Goal: Task Accomplishment & Management: Use online tool/utility

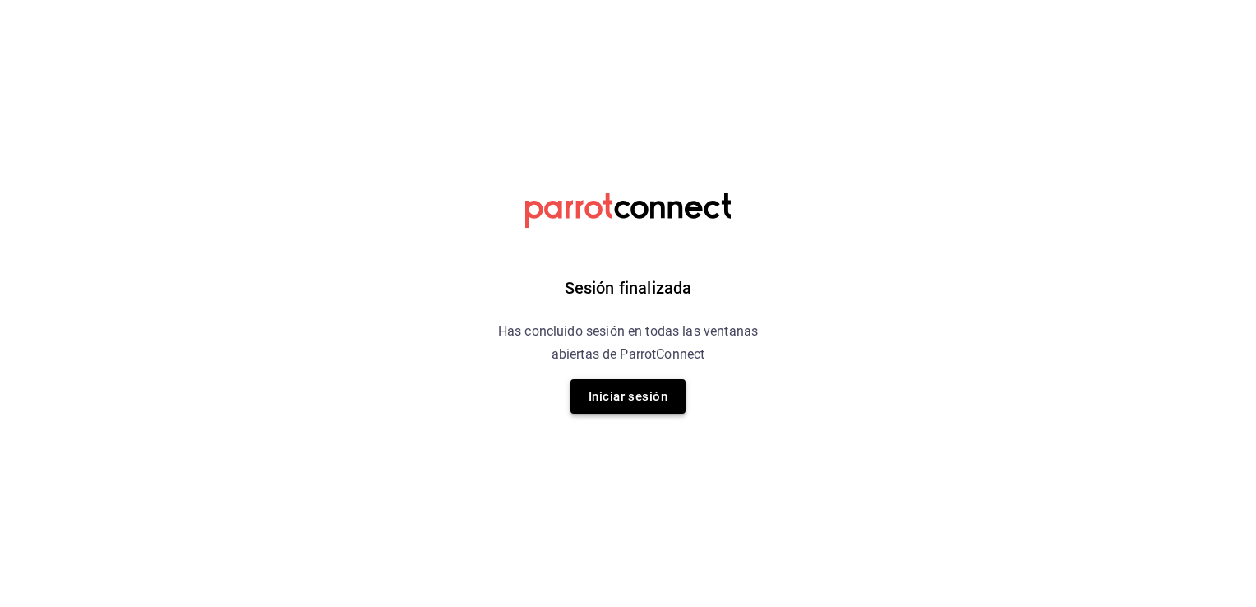
click at [622, 399] on button "Iniciar sesión" at bounding box center [627, 396] width 115 height 35
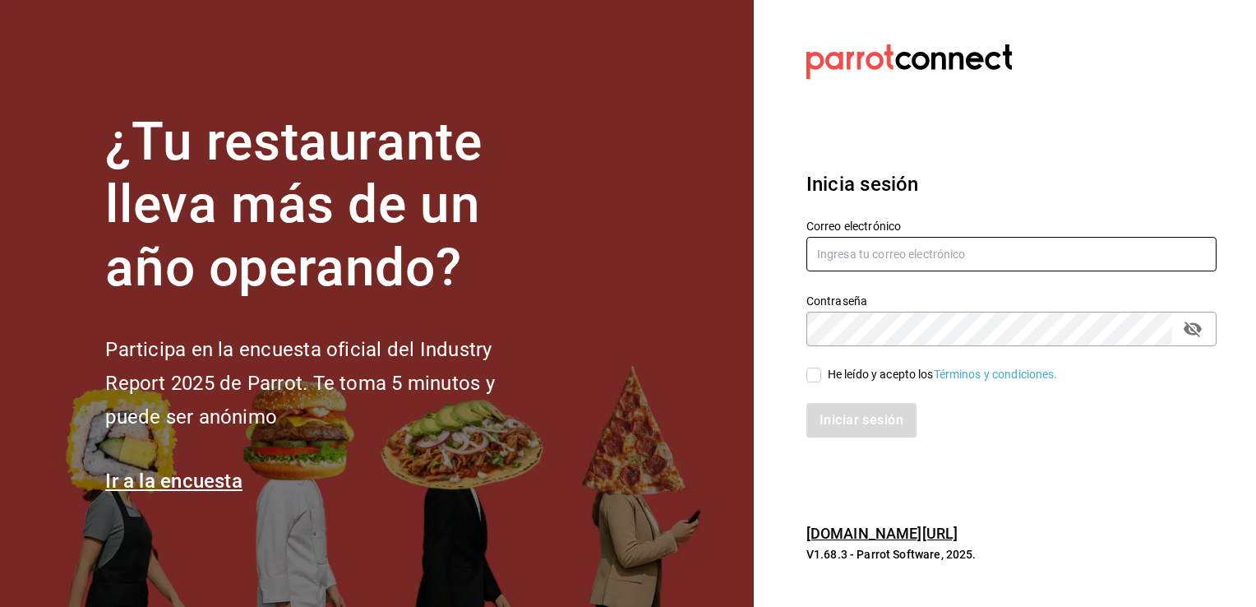
type input "caleb.franco@grupocosteno.com"
click at [810, 371] on input "He leído y acepto los Términos y condiciones." at bounding box center [813, 374] width 15 height 15
checkbox input "true"
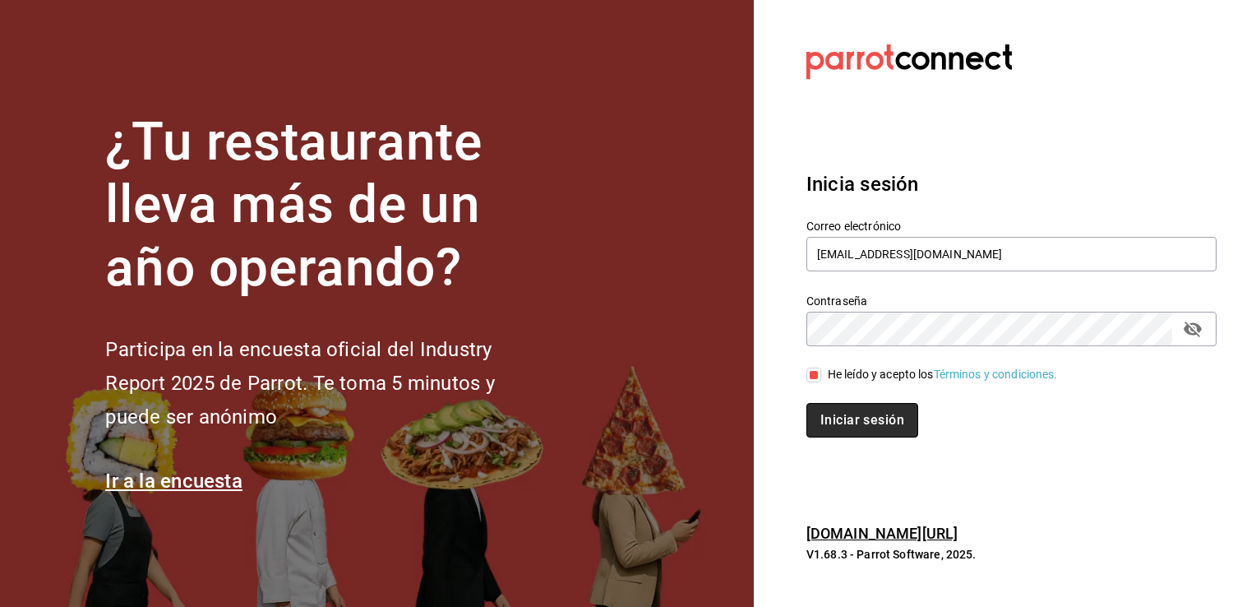
click at [840, 419] on button "Iniciar sesión" at bounding box center [862, 420] width 112 height 35
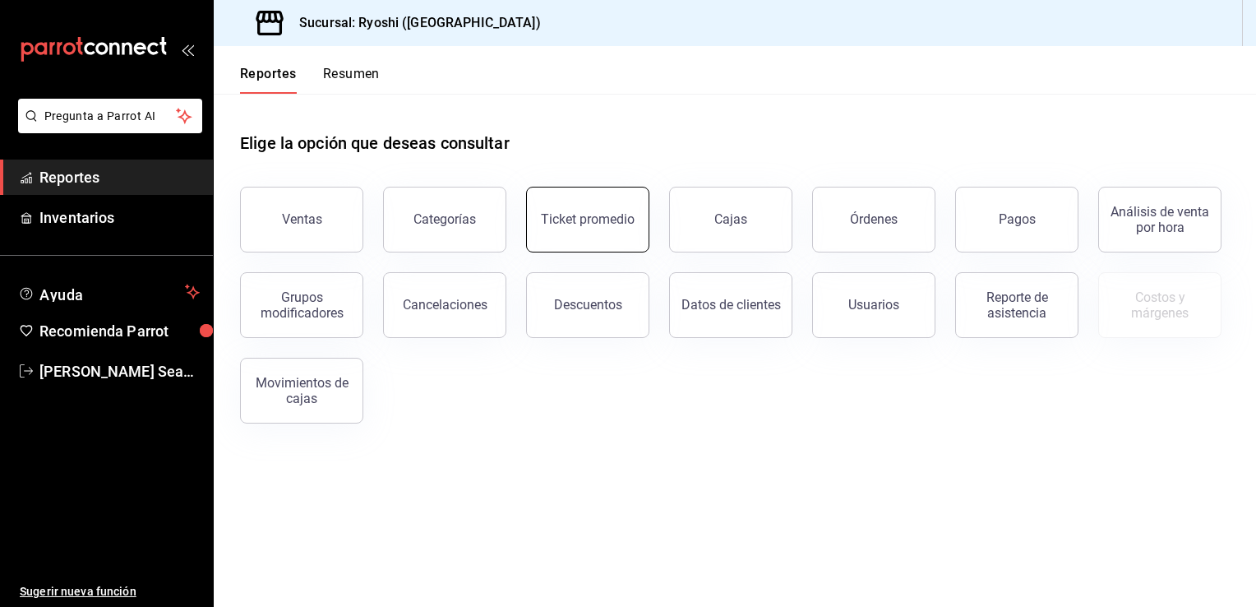
click at [602, 211] on button "Ticket promedio" at bounding box center [587, 220] width 123 height 66
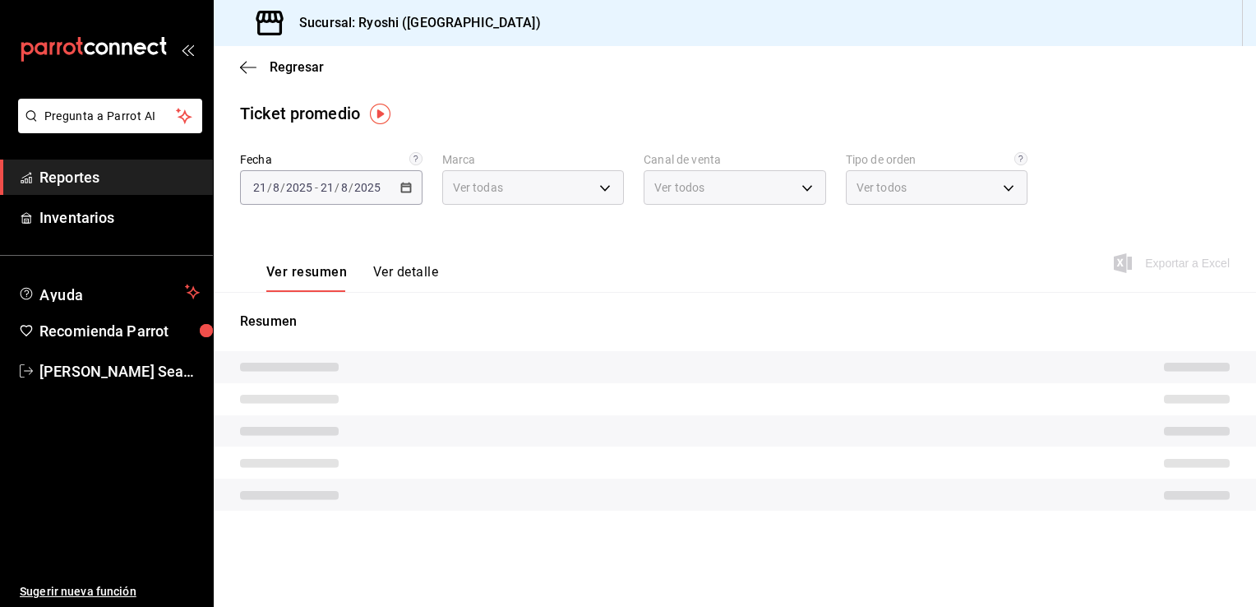
type input "26ca50e5-a845-484f-a54e-8a4432b79f59"
type input "PARROT,UBER_EATS,RAPPI,DIDI_FOOD,ONLINE"
type input "8361b891-a2e9-4fcd-a853-f9fc8036f76a,b76ec9ad-9f52-4de9-91c0-fd75567639de,0d81c…"
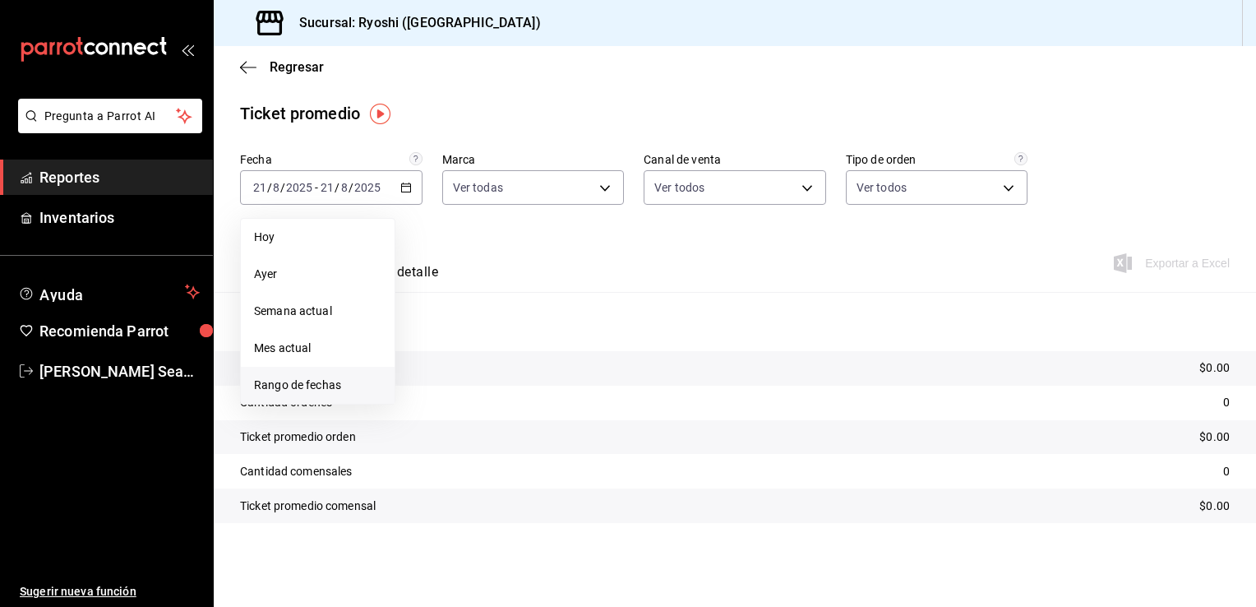
click at [297, 383] on span "Rango de fechas" at bounding box center [317, 384] width 127 height 17
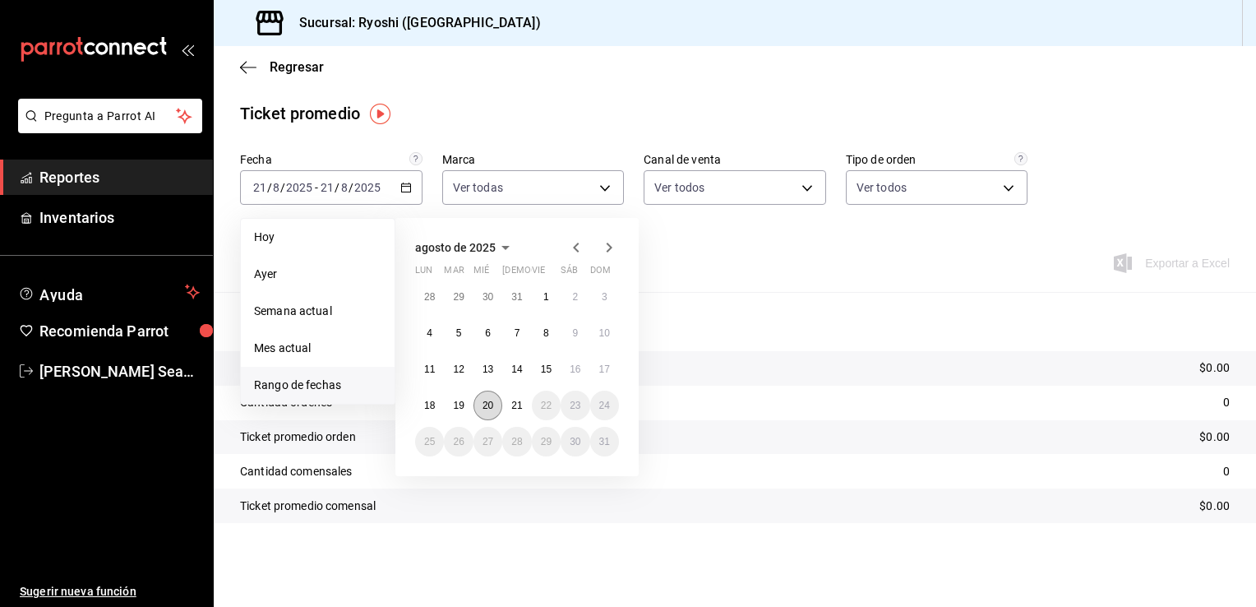
click at [486, 399] on abbr "20" at bounding box center [487, 405] width 11 height 12
click at [519, 399] on abbr "21" at bounding box center [516, 405] width 11 height 12
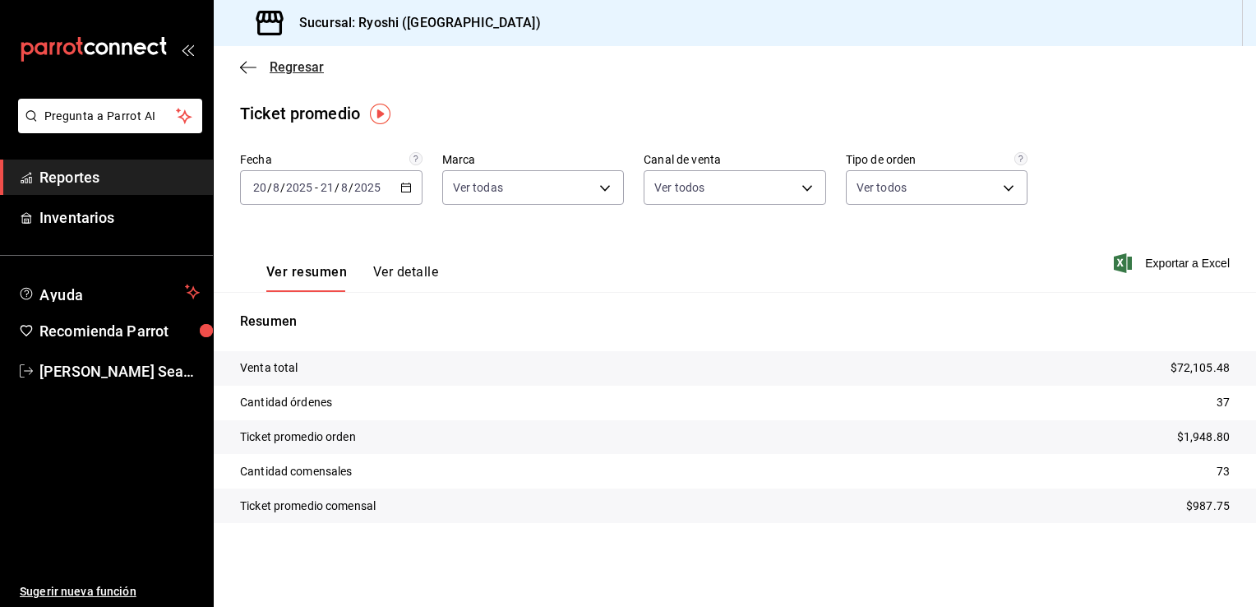
click at [263, 71] on span "Regresar" at bounding box center [282, 67] width 84 height 16
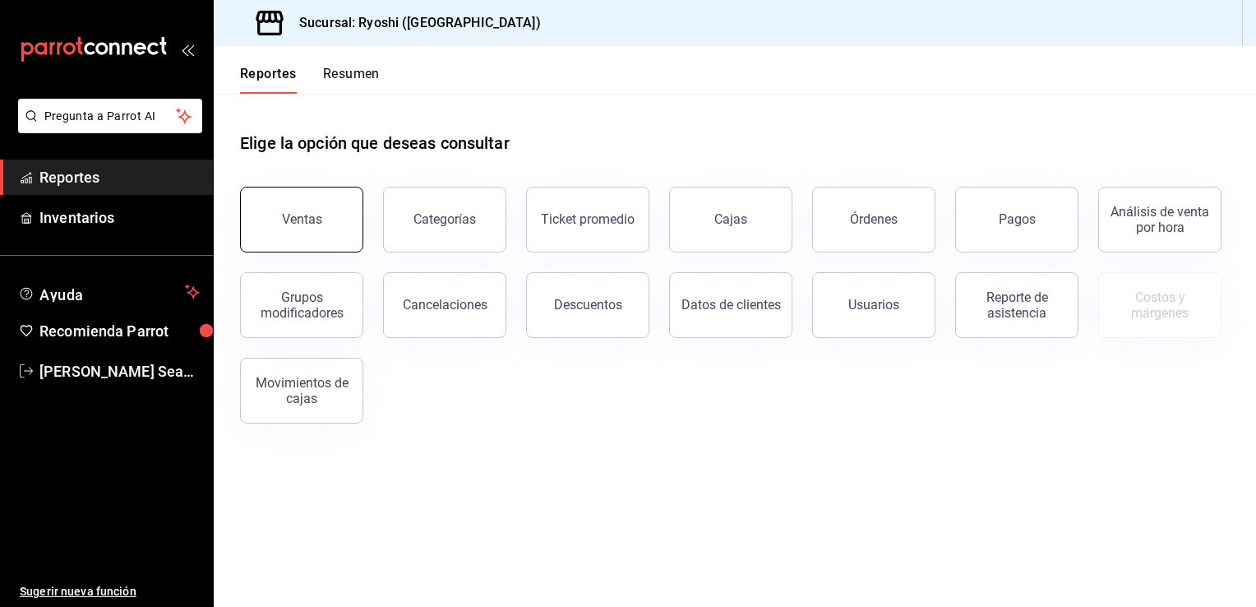
click at [288, 218] on div "Ventas" at bounding box center [302, 219] width 40 height 16
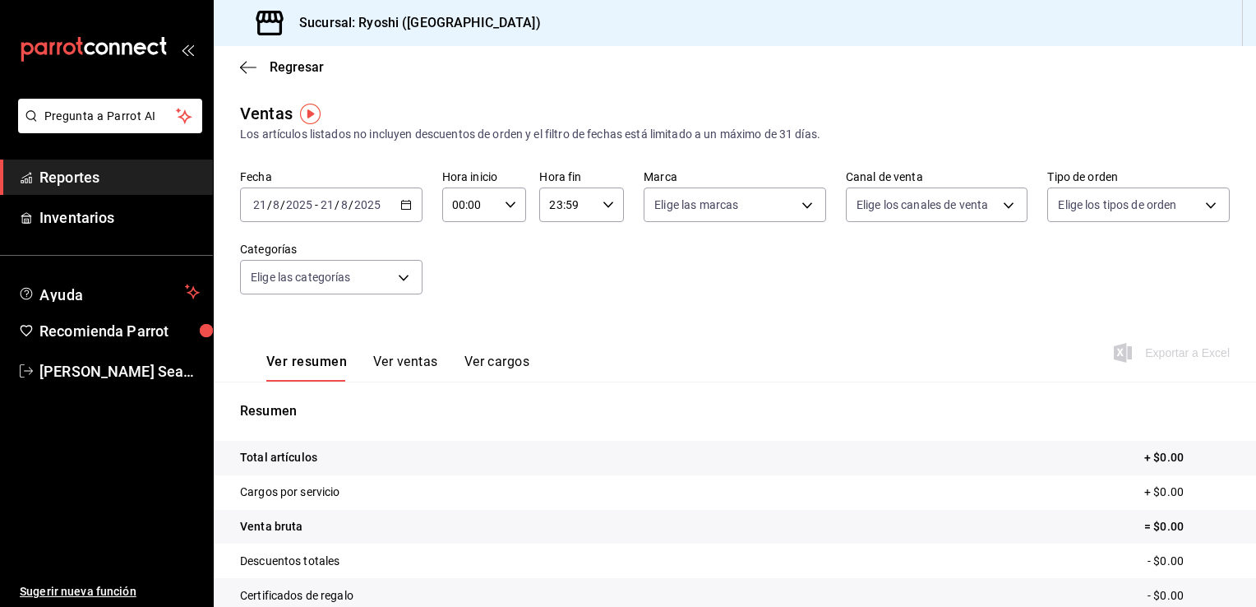
click at [404, 205] on icon "button" at bounding box center [406, 205] width 12 height 12
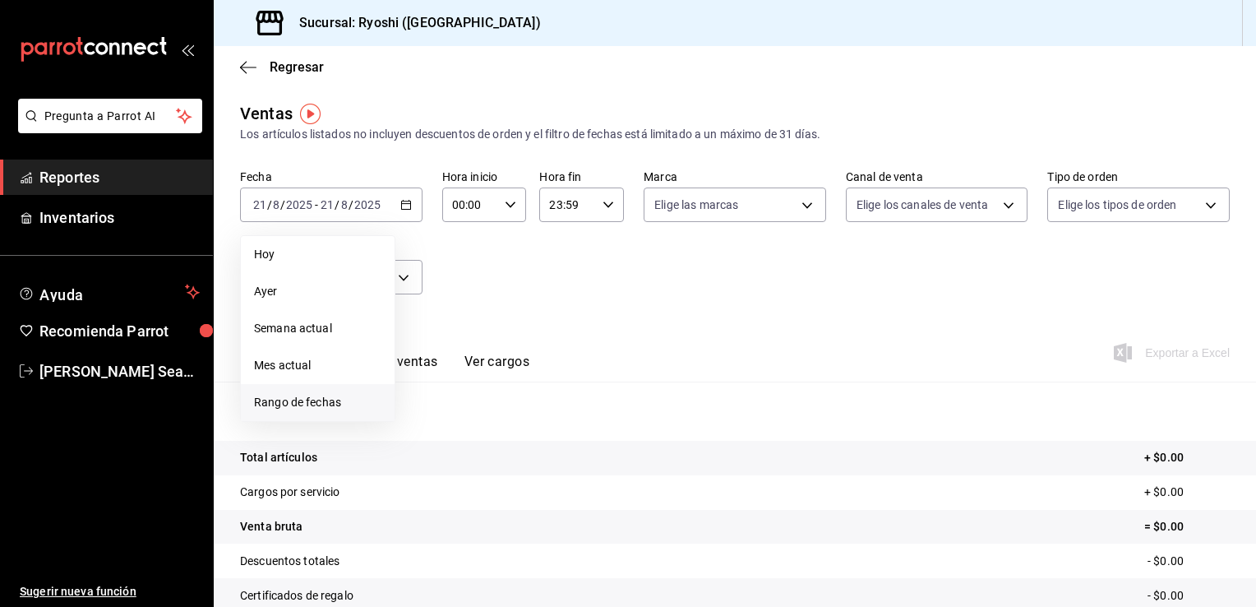
click at [295, 399] on span "Rango de fechas" at bounding box center [317, 402] width 127 height 17
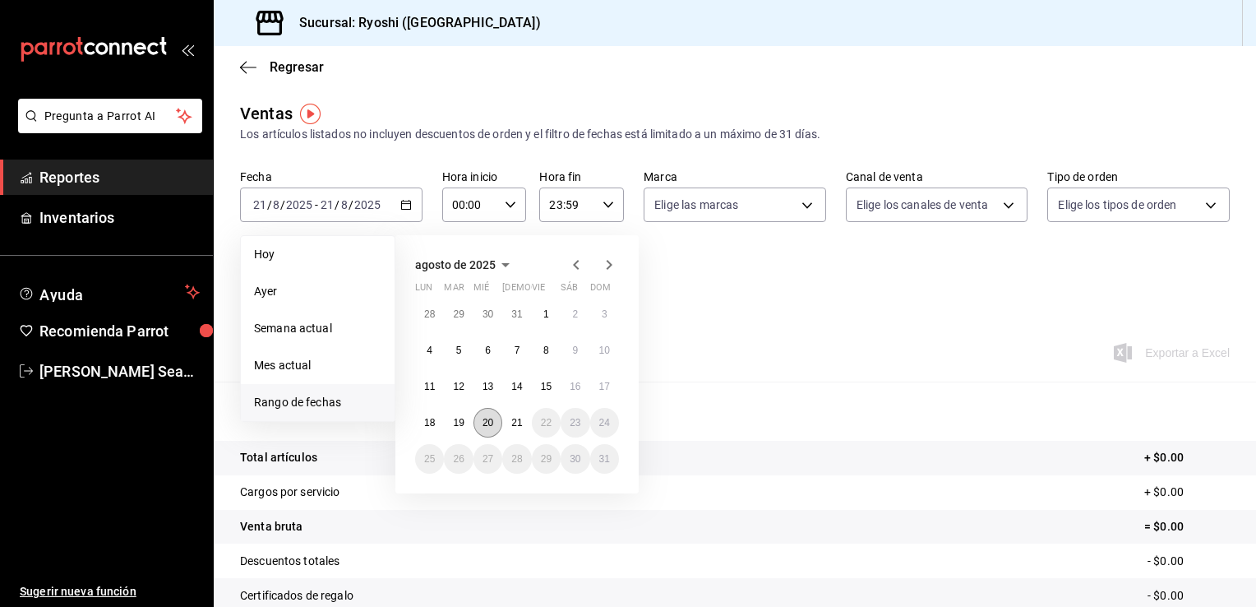
click at [483, 420] on abbr "20" at bounding box center [487, 423] width 11 height 12
click at [510, 419] on button "21" at bounding box center [516, 423] width 29 height 30
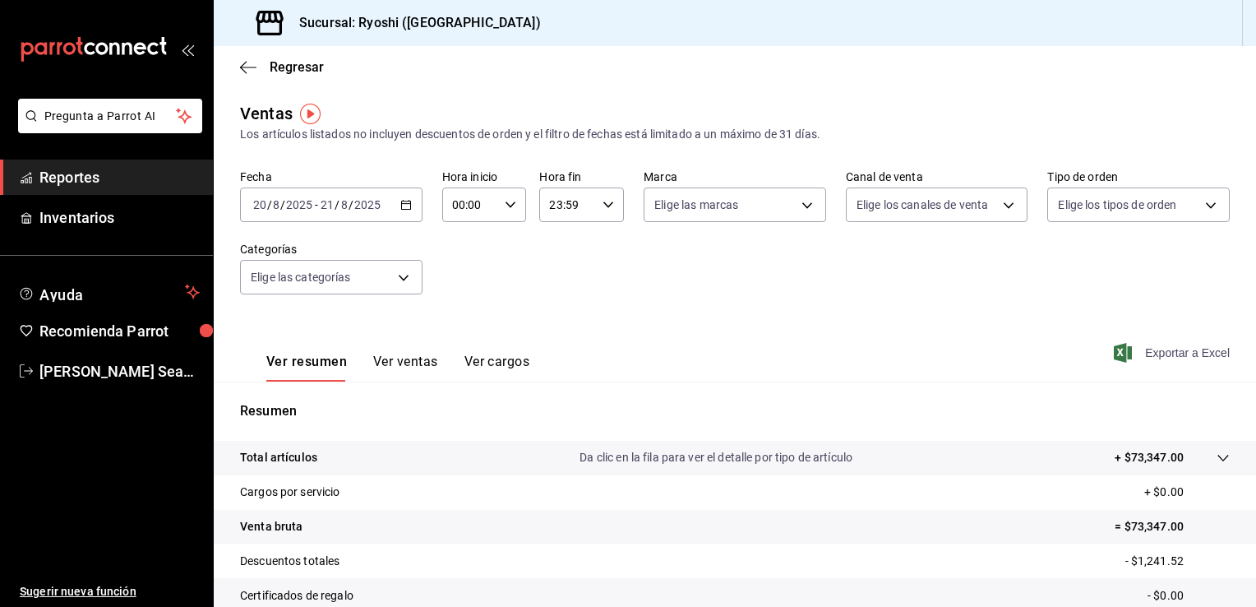
click at [1147, 355] on span "Exportar a Excel" at bounding box center [1173, 353] width 113 height 20
click at [275, 66] on span "Regresar" at bounding box center [297, 67] width 54 height 16
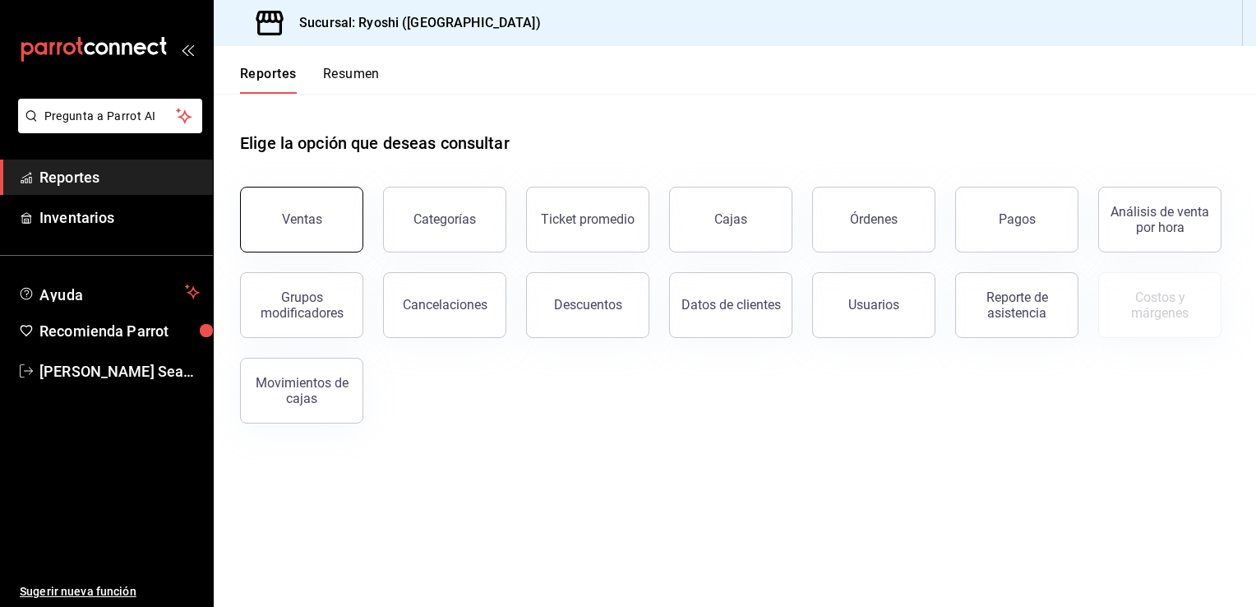
click at [305, 215] on div "Ventas" at bounding box center [302, 219] width 40 height 16
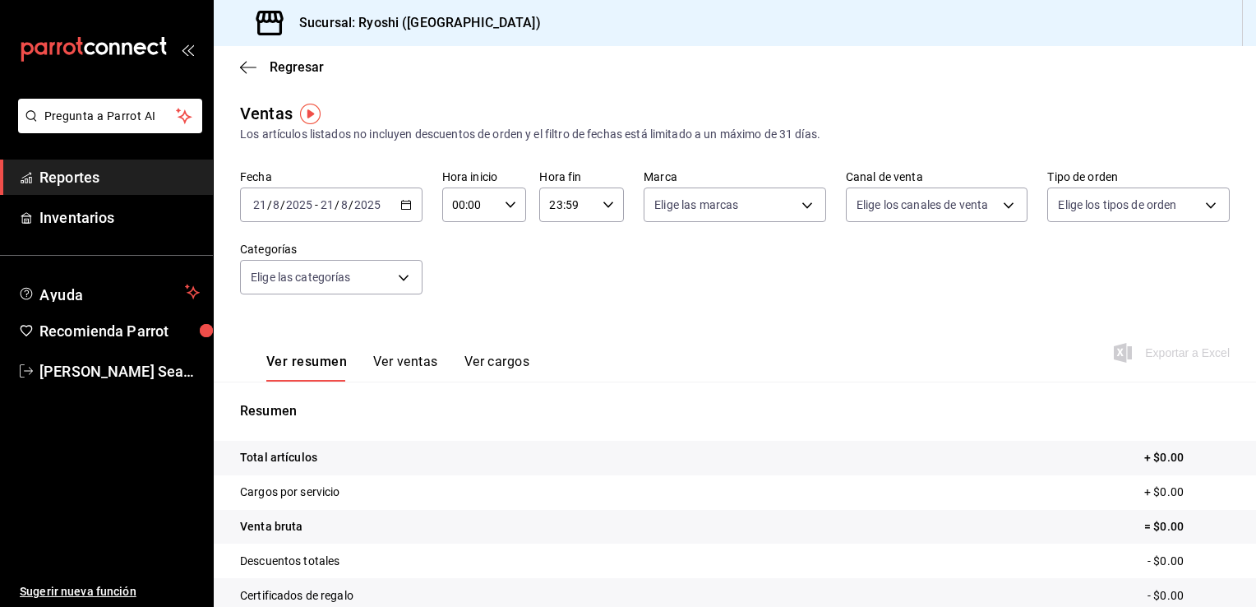
click at [403, 207] on icon "button" at bounding box center [406, 205] width 12 height 12
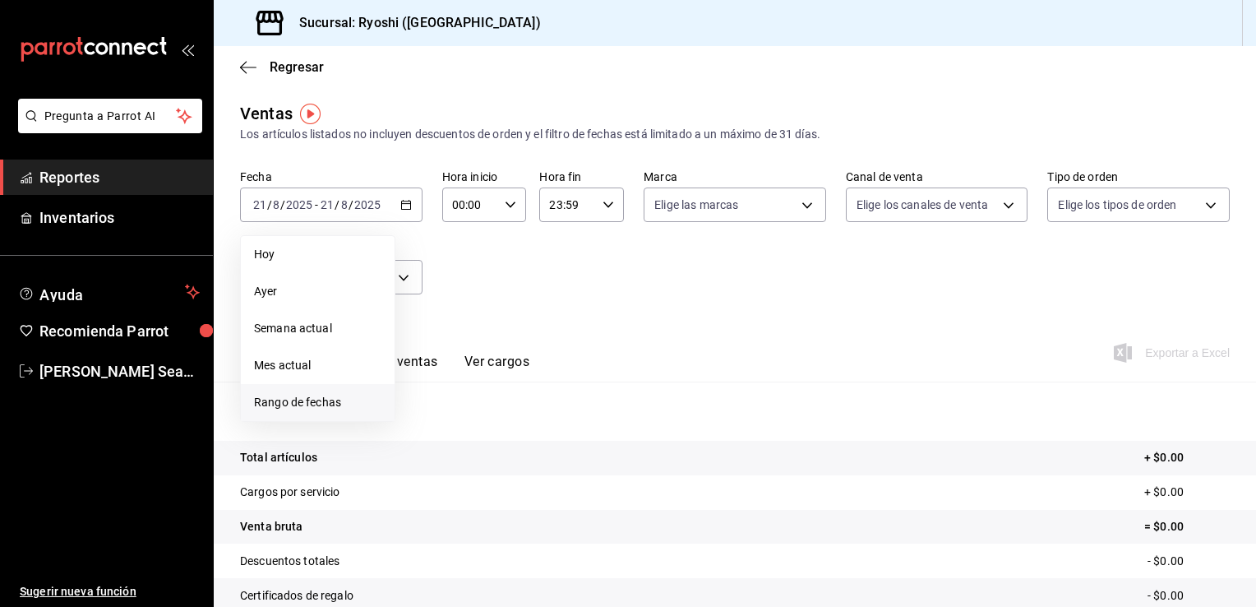
click at [302, 397] on span "Rango de fechas" at bounding box center [317, 402] width 127 height 17
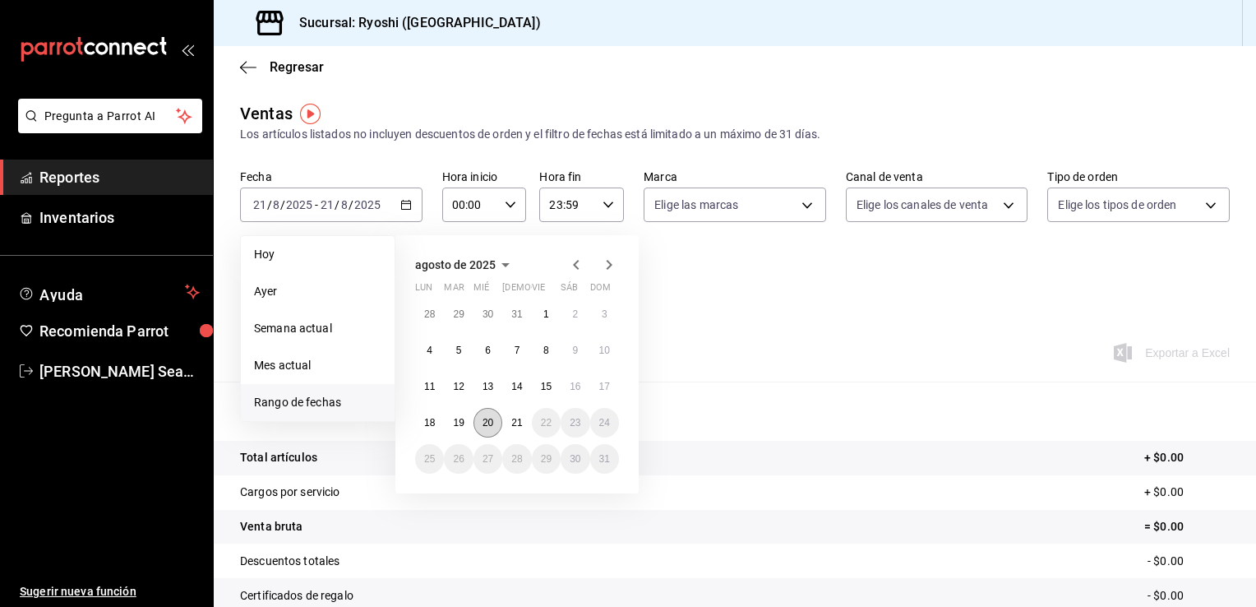
click at [488, 417] on abbr "20" at bounding box center [487, 423] width 11 height 12
click at [517, 417] on abbr "21" at bounding box center [516, 423] width 11 height 12
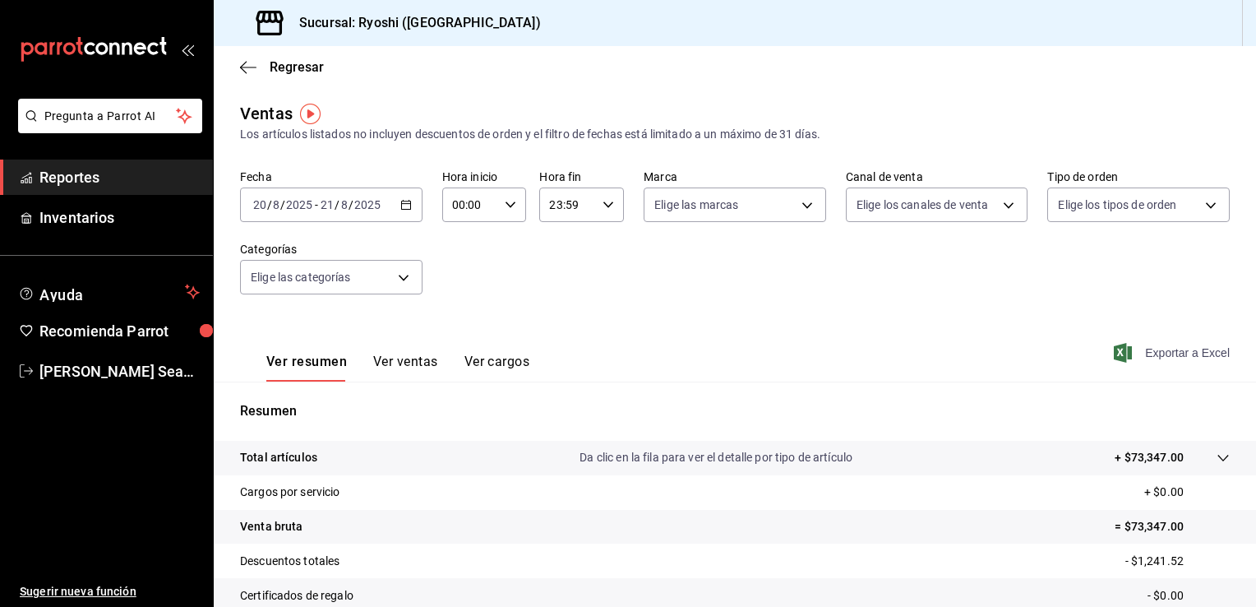
click at [1155, 353] on span "Exportar a Excel" at bounding box center [1173, 353] width 113 height 20
click at [263, 68] on span "Regresar" at bounding box center [282, 67] width 84 height 16
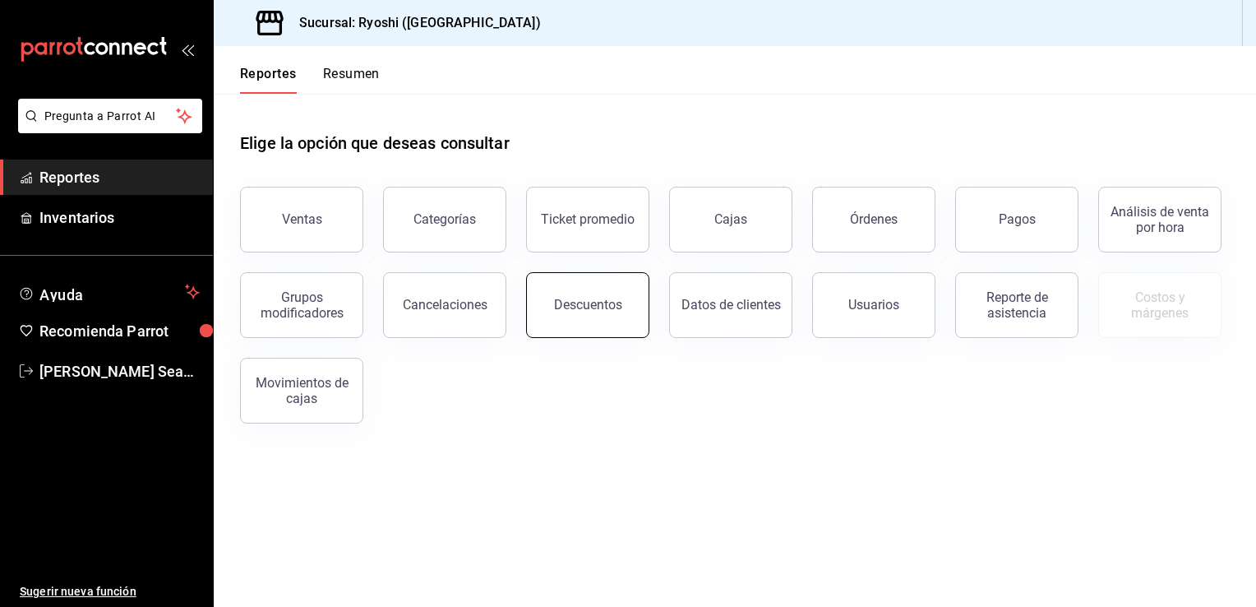
click at [540, 281] on button "Descuentos" at bounding box center [587, 305] width 123 height 66
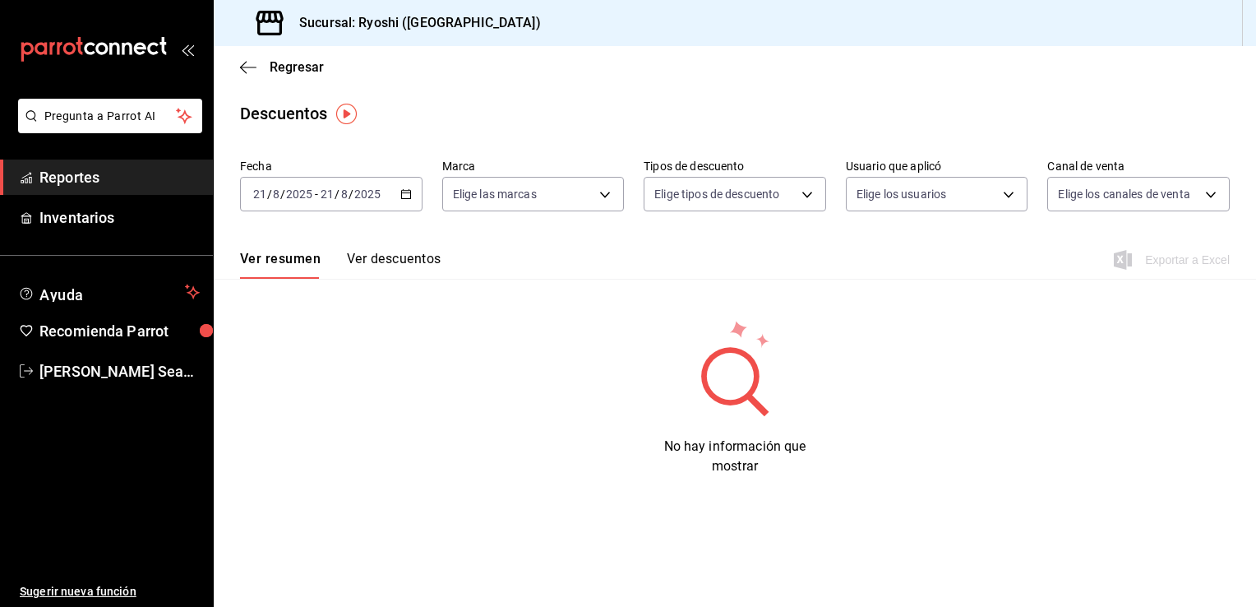
click at [408, 194] on icon "button" at bounding box center [406, 194] width 12 height 12
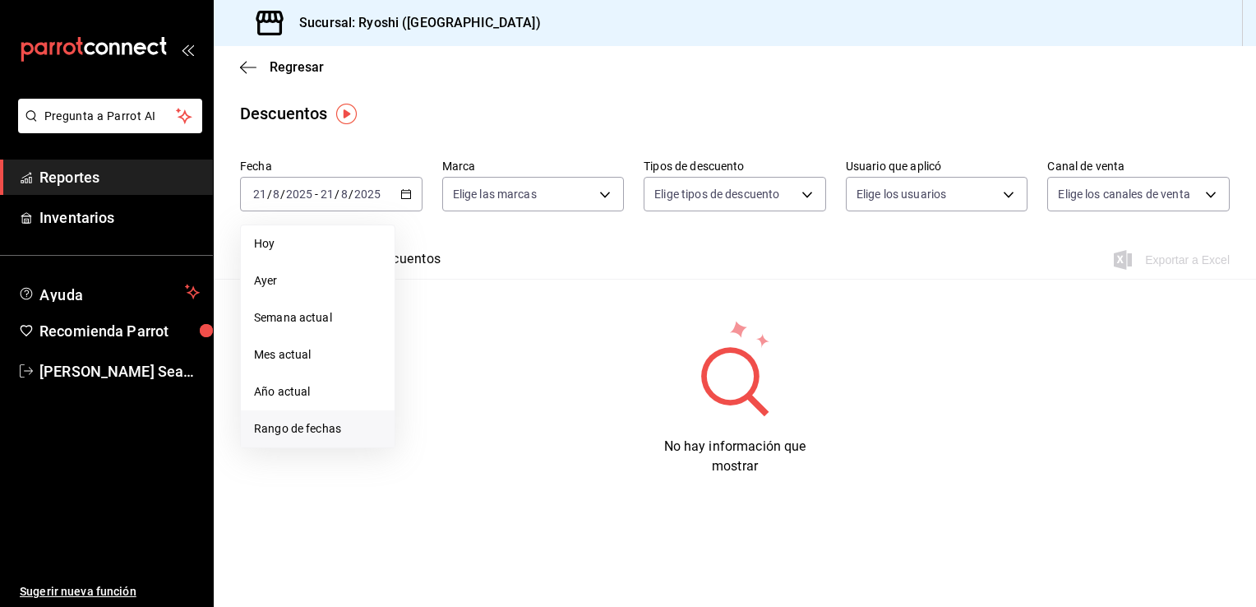
click at [297, 430] on span "Rango de fechas" at bounding box center [317, 428] width 127 height 17
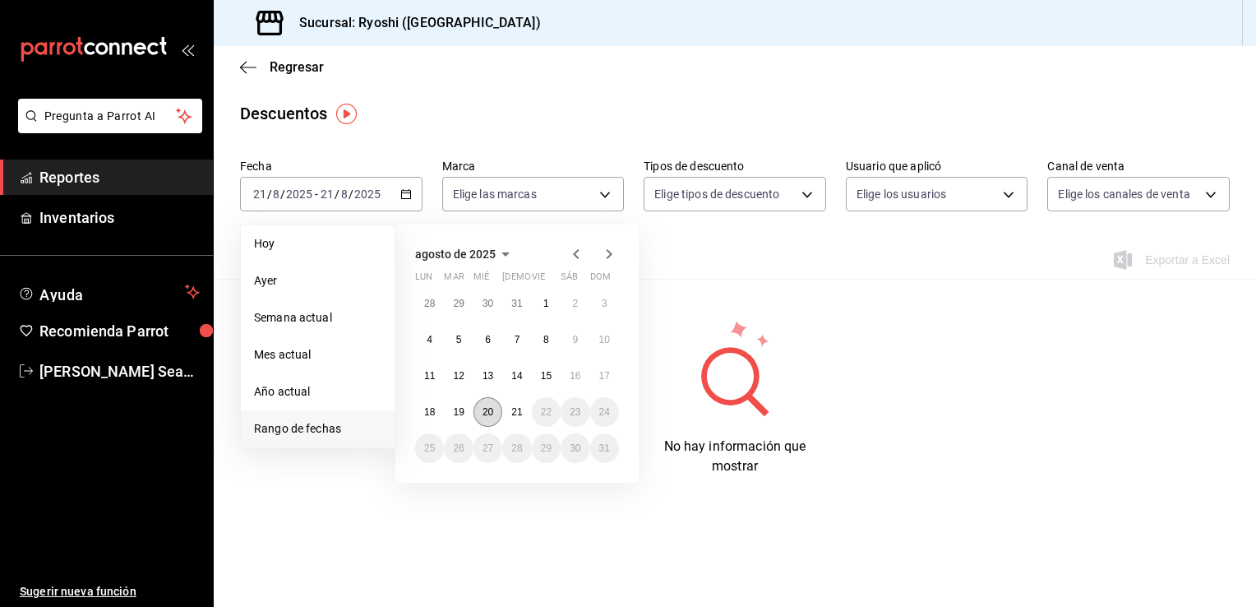
click at [484, 407] on abbr "20" at bounding box center [487, 412] width 11 height 12
click at [511, 408] on abbr "21" at bounding box center [516, 412] width 11 height 12
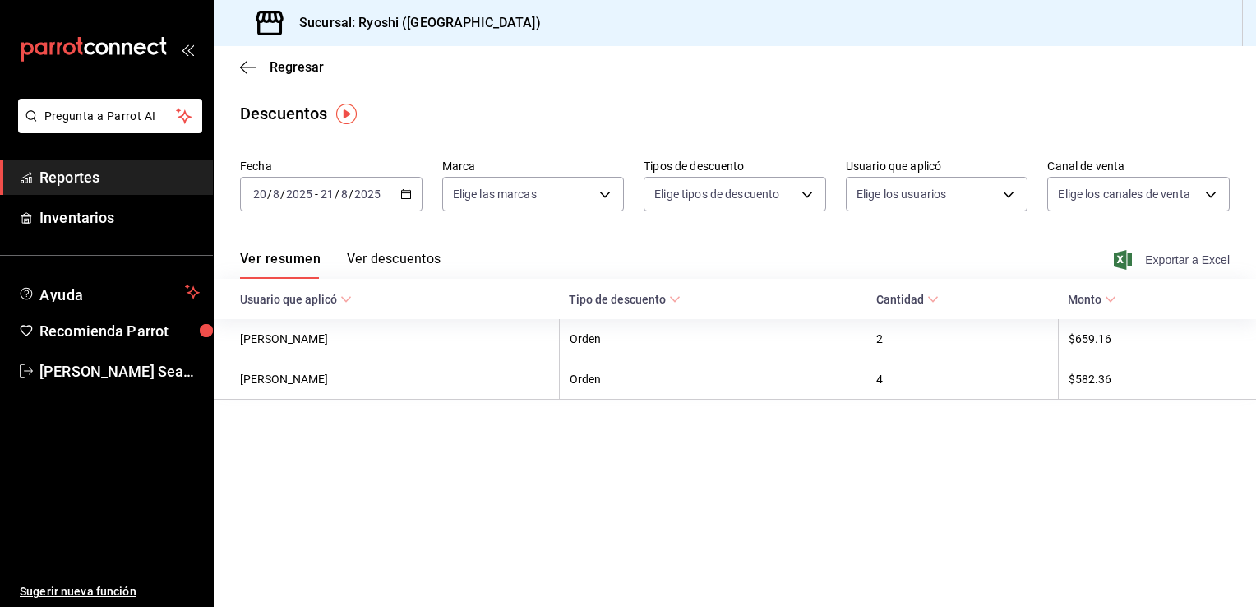
click at [1168, 252] on span "Exportar a Excel" at bounding box center [1173, 260] width 113 height 20
click at [72, 372] on span "[PERSON_NAME] Seahiel [PERSON_NAME]" at bounding box center [119, 371] width 160 height 22
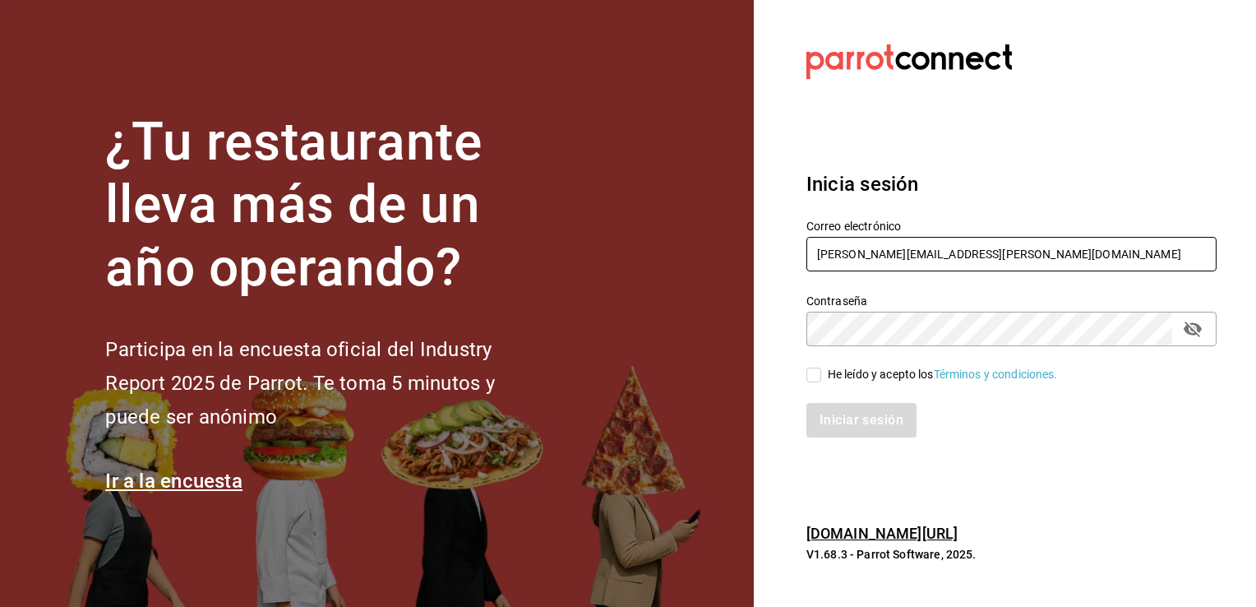
click at [1009, 252] on input "[PERSON_NAME][EMAIL_ADDRESS][PERSON_NAME][DOMAIN_NAME]" at bounding box center [1011, 254] width 410 height 35
type input "[EMAIL_ADDRESS][DOMAIN_NAME]"
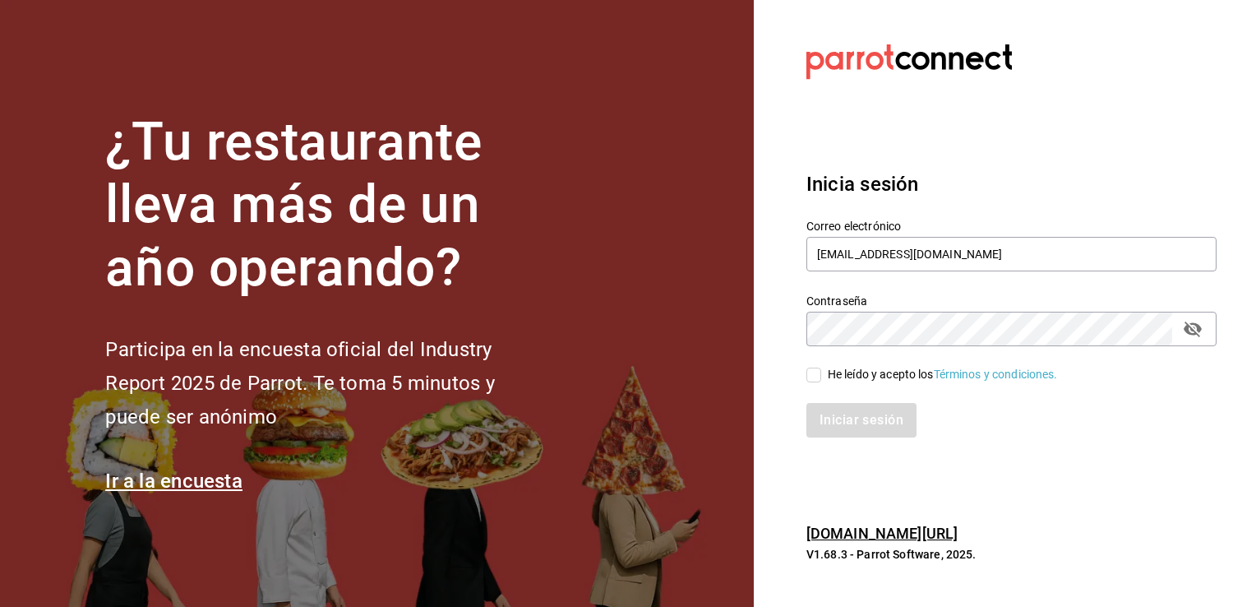
click at [815, 373] on input "He leído y acepto los Términos y condiciones." at bounding box center [813, 374] width 15 height 15
checkbox input "true"
click at [865, 421] on button "Iniciar sesión" at bounding box center [862, 420] width 112 height 35
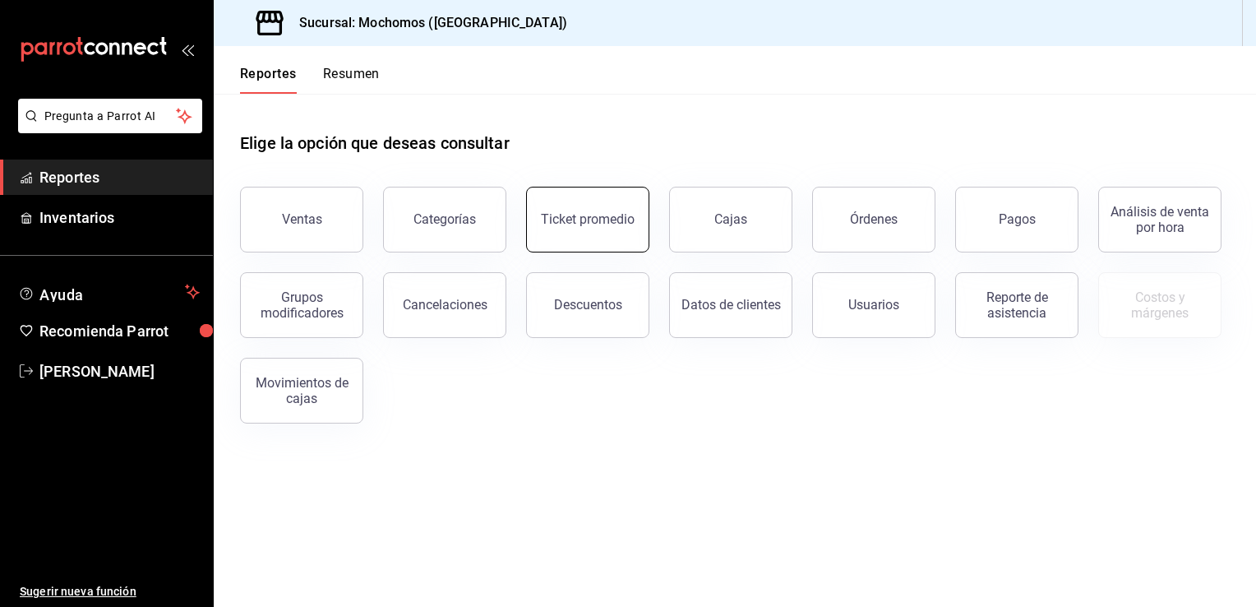
click at [594, 209] on button "Ticket promedio" at bounding box center [587, 220] width 123 height 66
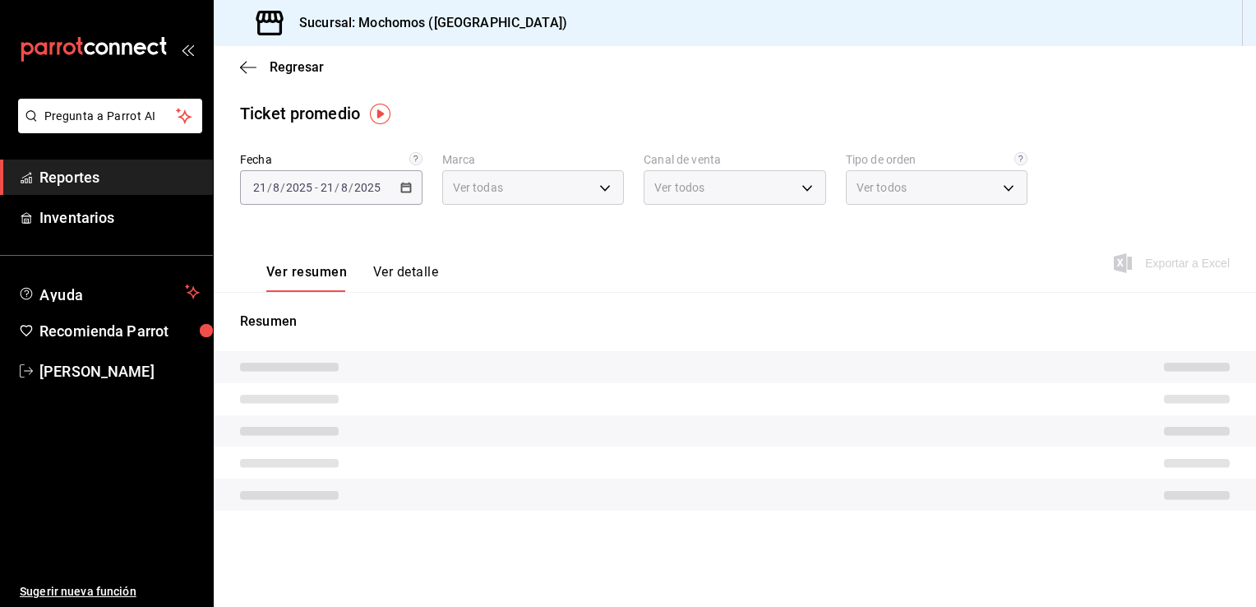
type input "81a909d9-58c5-46d1-b07d-4106a63ec642"
type input "PARROT,UBER_EATS,RAPPI,DIDI_FOOD,ONLINE"
type input "4757a820-eeb2-41c4-a2a2-ff7184acdd23,e3c18427-67e3-456a-aa48-e63191ec6ccf,aa1fd…"
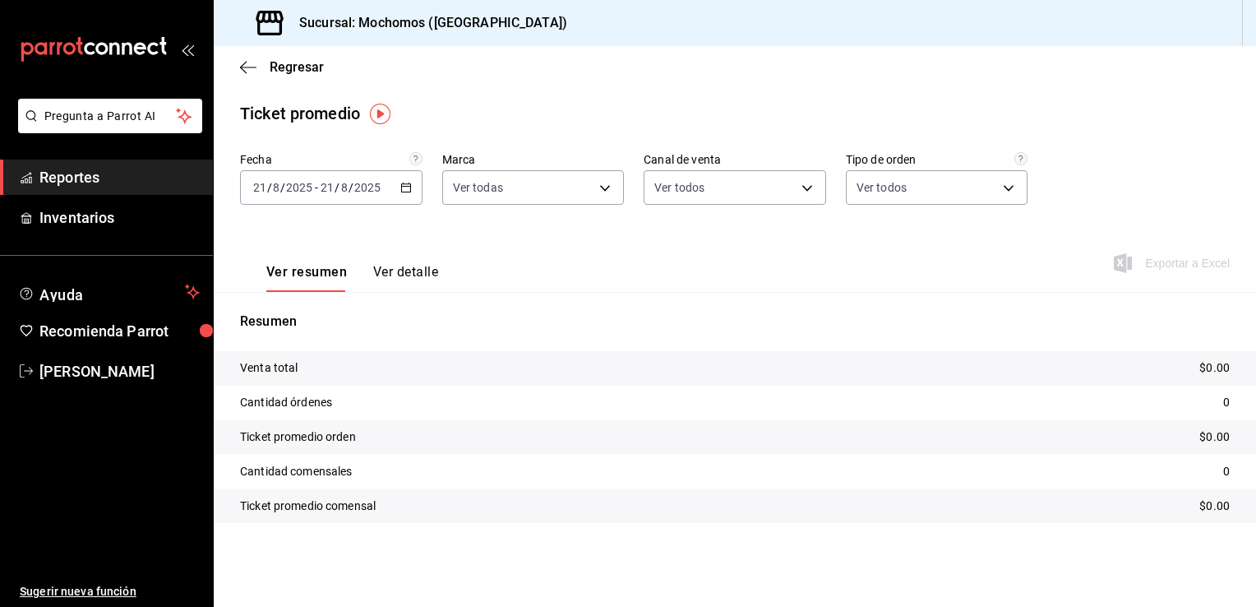
drag, startPoint x: 413, startPoint y: 201, endPoint x: 406, endPoint y: 192, distance: 11.7
click at [406, 192] on \(Stroke\) "button" at bounding box center [406, 187] width 10 height 9
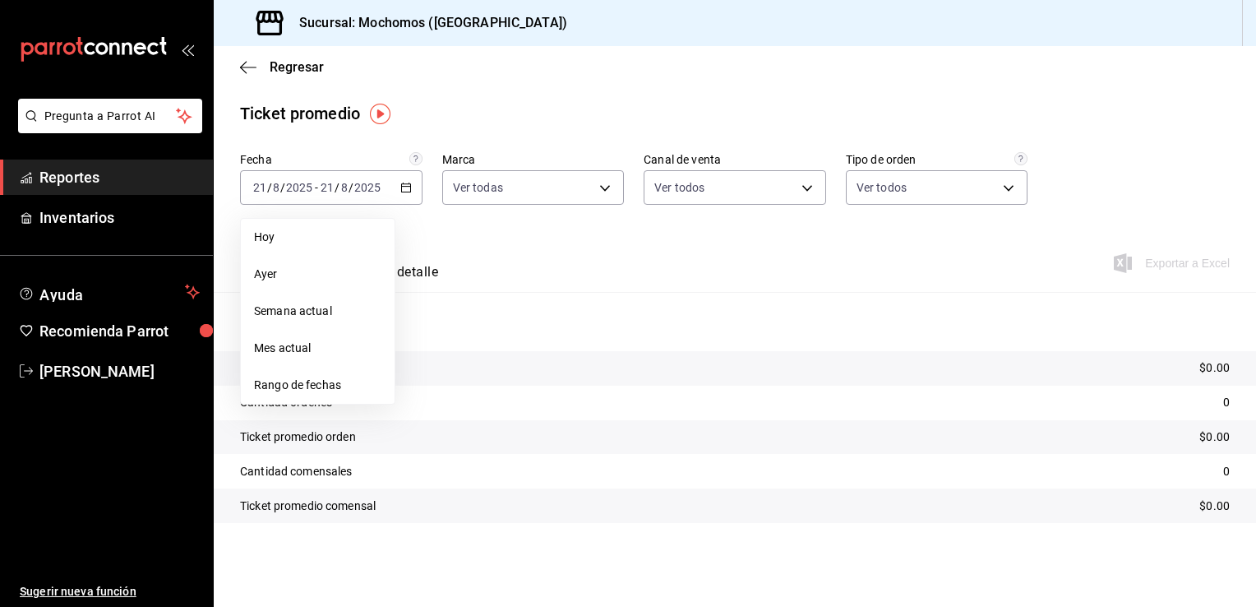
click at [310, 380] on span "Rango de fechas" at bounding box center [317, 384] width 127 height 17
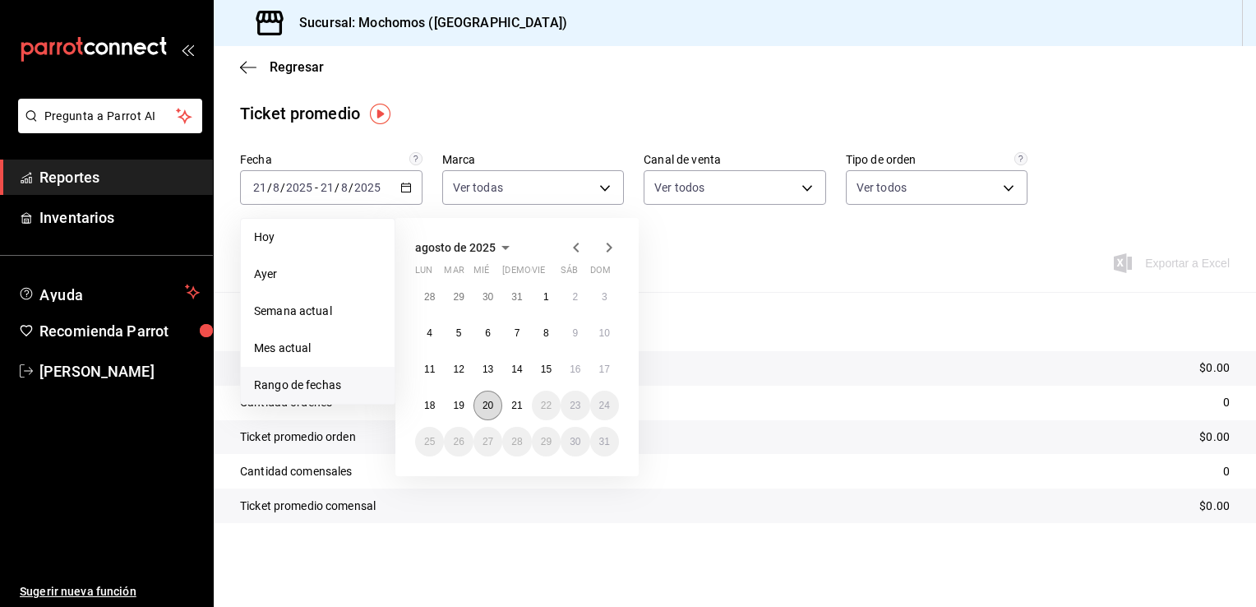
click at [483, 399] on abbr "20" at bounding box center [487, 405] width 11 height 12
click at [511, 407] on abbr "21" at bounding box center [516, 405] width 11 height 12
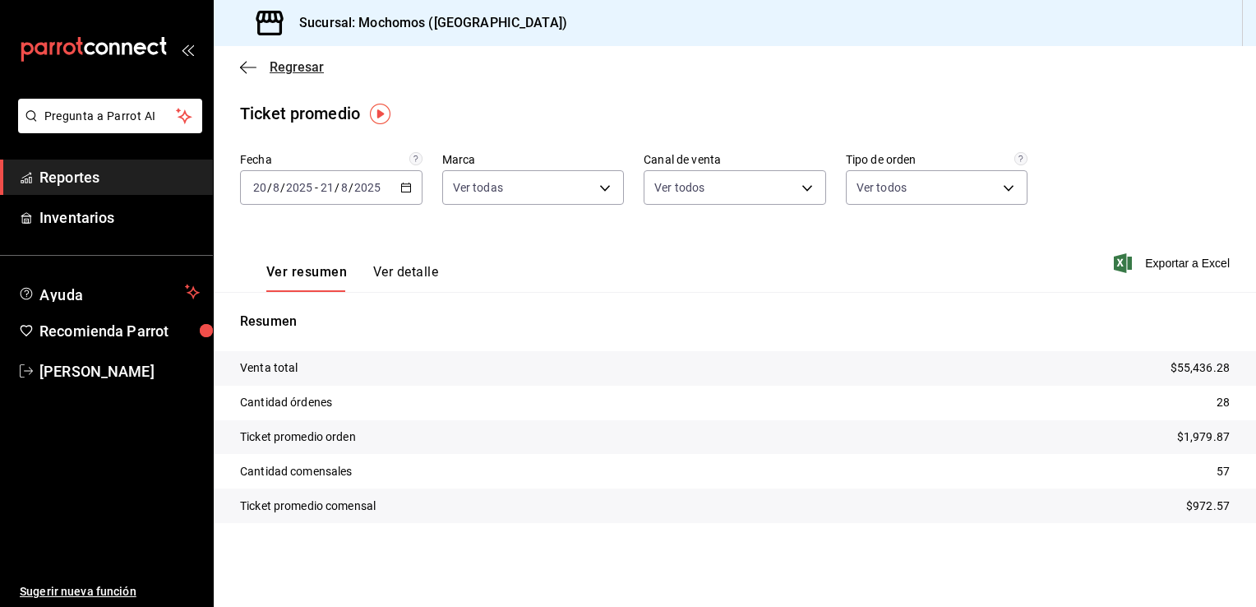
click at [266, 69] on span "Regresar" at bounding box center [282, 67] width 84 height 16
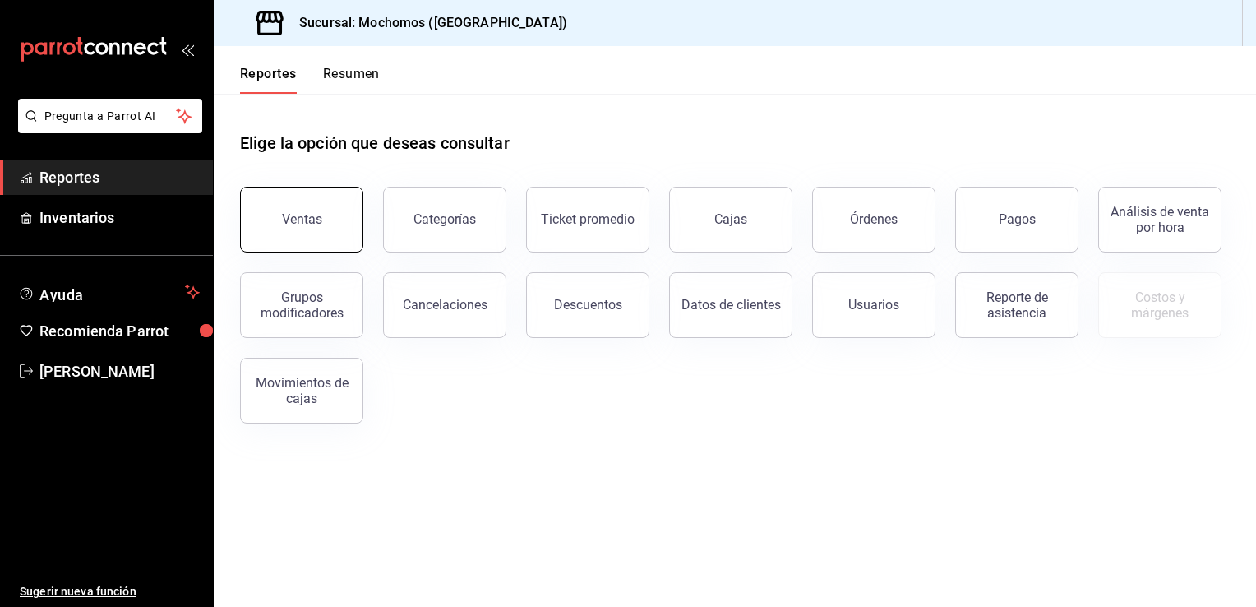
click at [325, 201] on button "Ventas" at bounding box center [301, 220] width 123 height 66
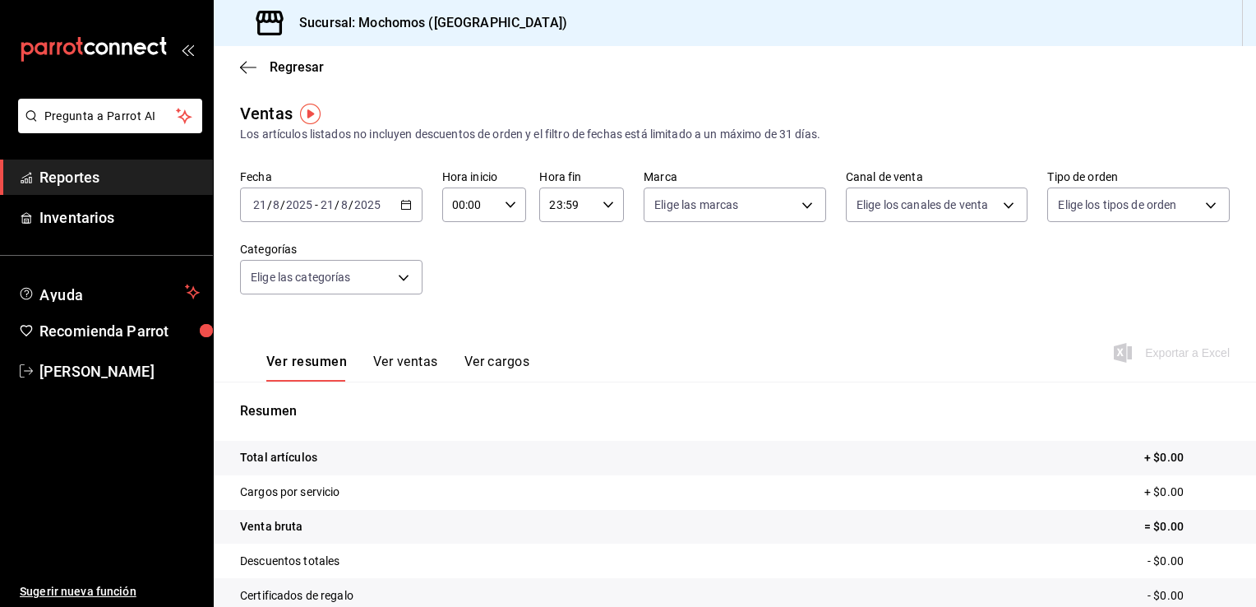
click at [401, 202] on icon "button" at bounding box center [406, 205] width 12 height 12
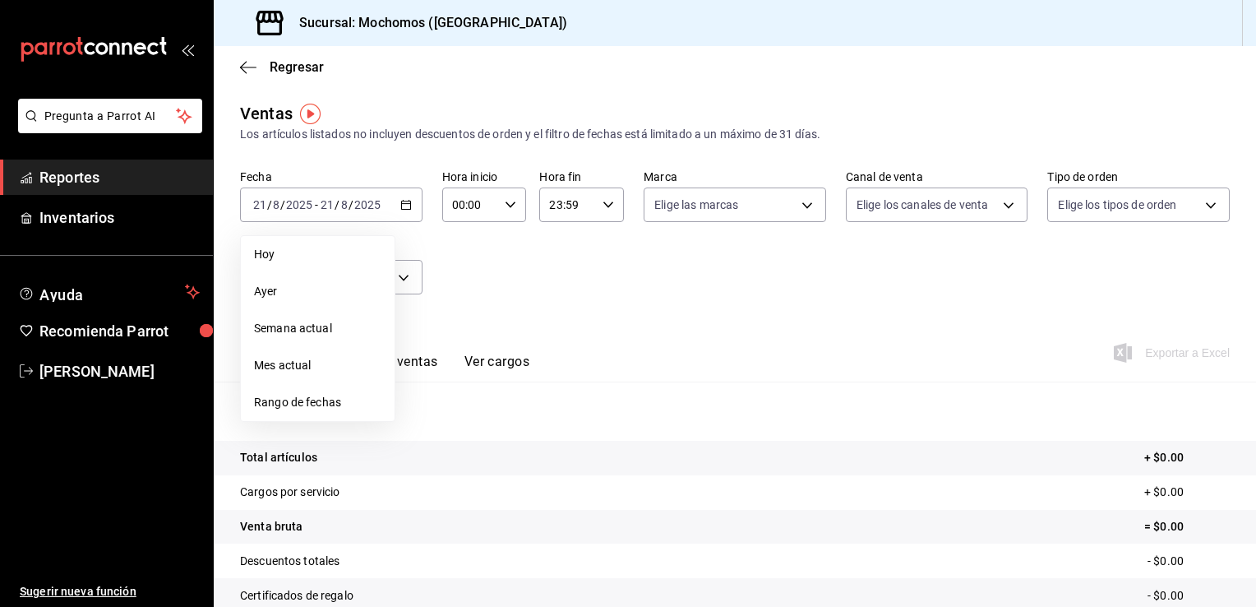
click at [311, 401] on span "Rango de fechas" at bounding box center [317, 402] width 127 height 17
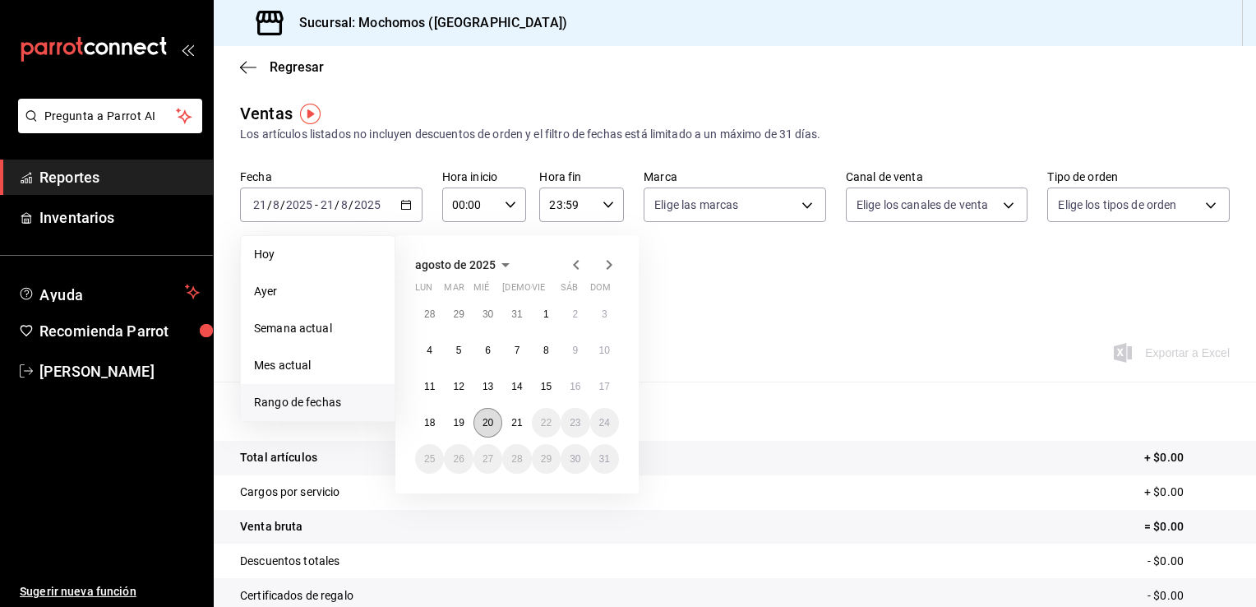
click at [490, 421] on abbr "20" at bounding box center [487, 423] width 11 height 12
click at [510, 424] on button "21" at bounding box center [516, 423] width 29 height 30
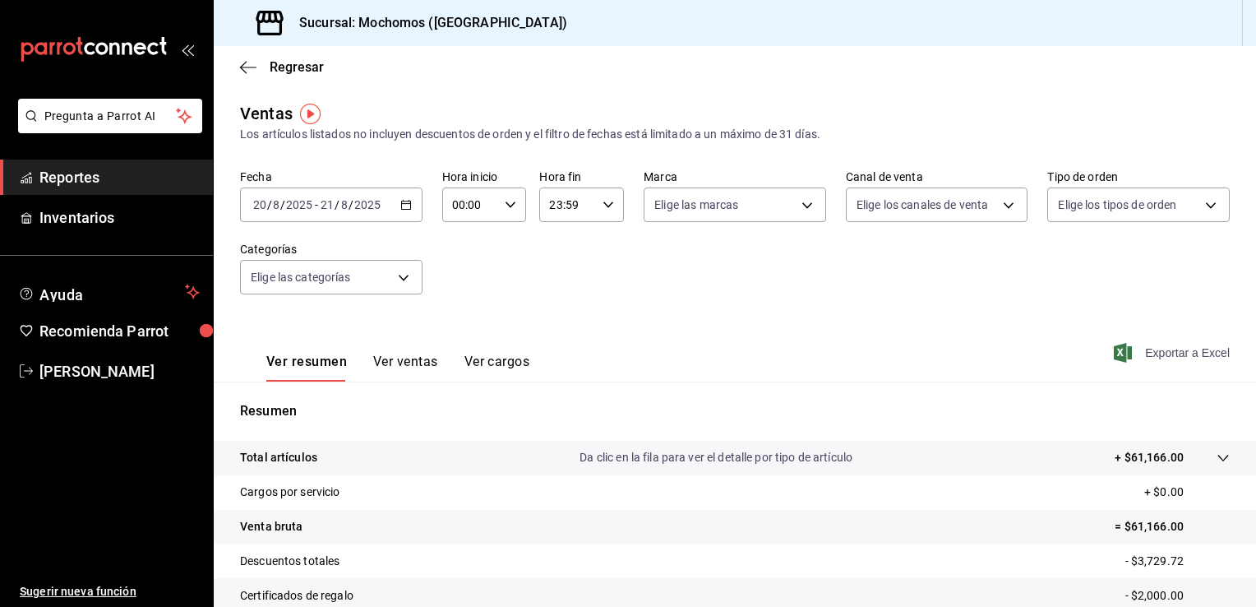
click at [1162, 350] on span "Exportar a Excel" at bounding box center [1173, 353] width 113 height 20
click at [260, 66] on span "Regresar" at bounding box center [282, 67] width 84 height 16
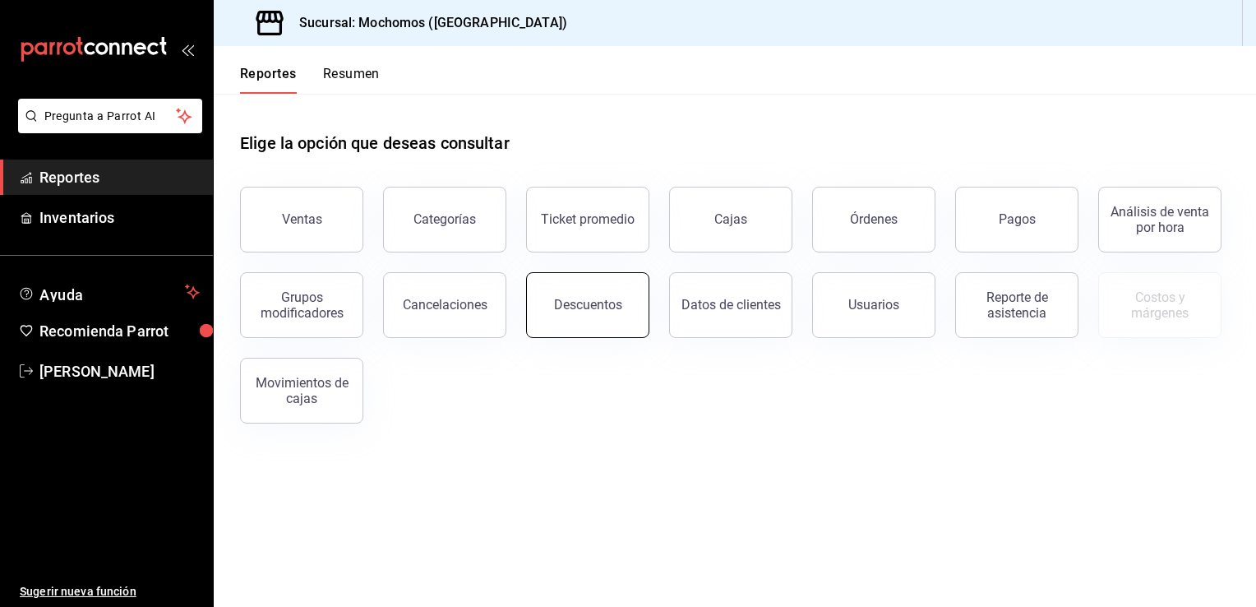
click at [582, 320] on button "Descuentos" at bounding box center [587, 305] width 123 height 66
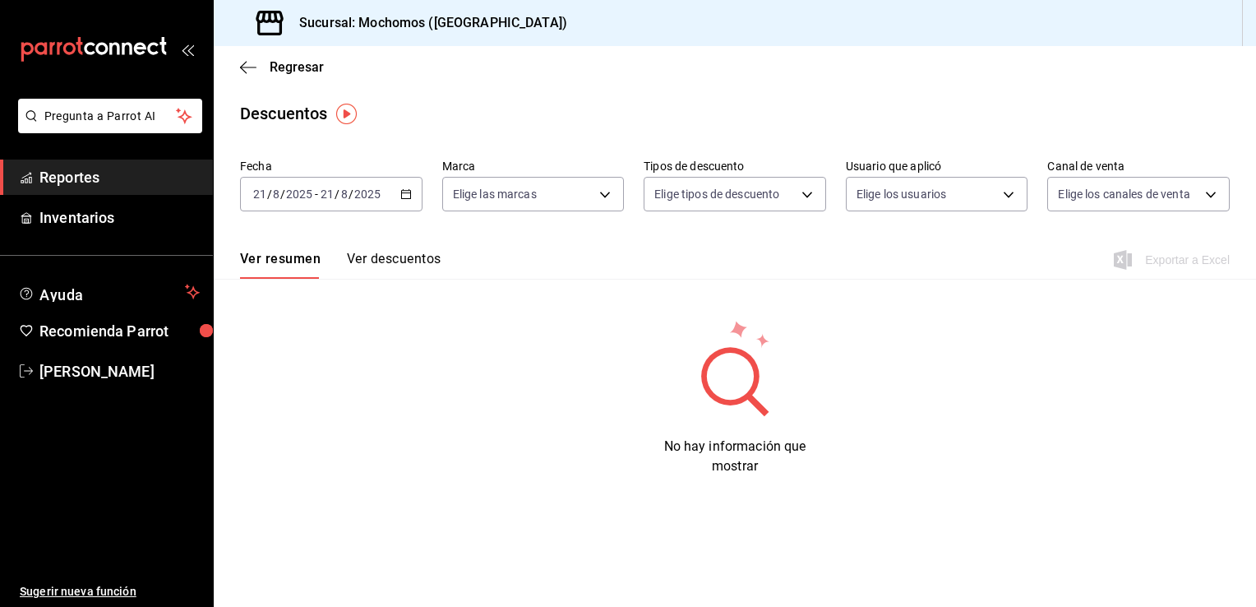
click at [408, 196] on icon "button" at bounding box center [406, 194] width 12 height 12
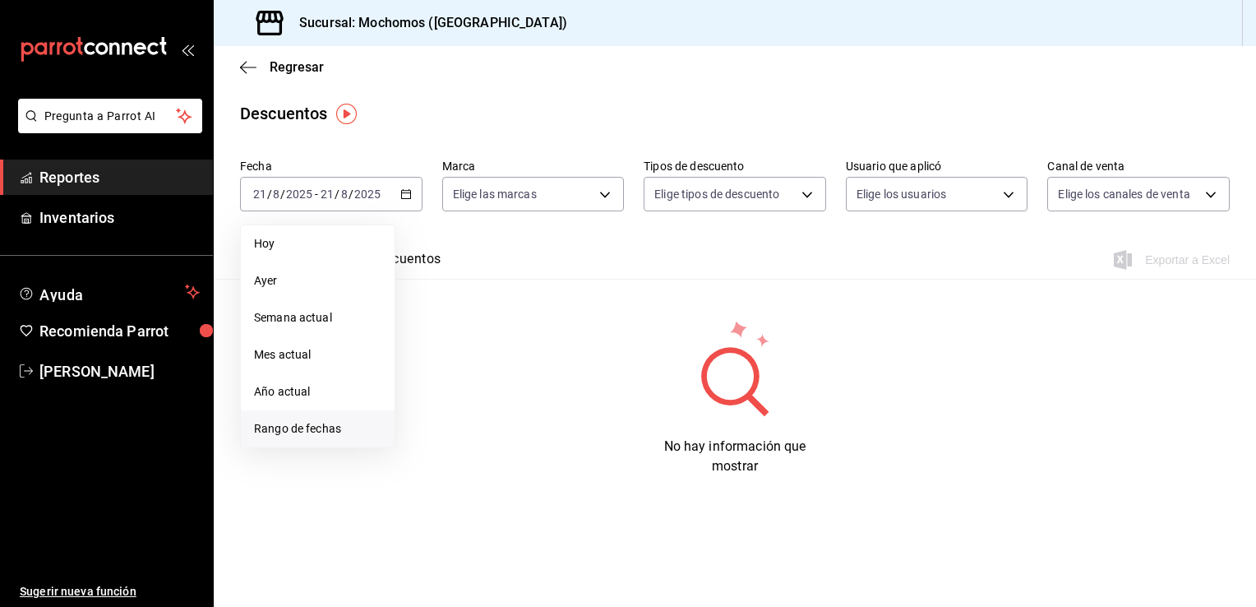
click at [294, 420] on span "Rango de fechas" at bounding box center [317, 428] width 127 height 17
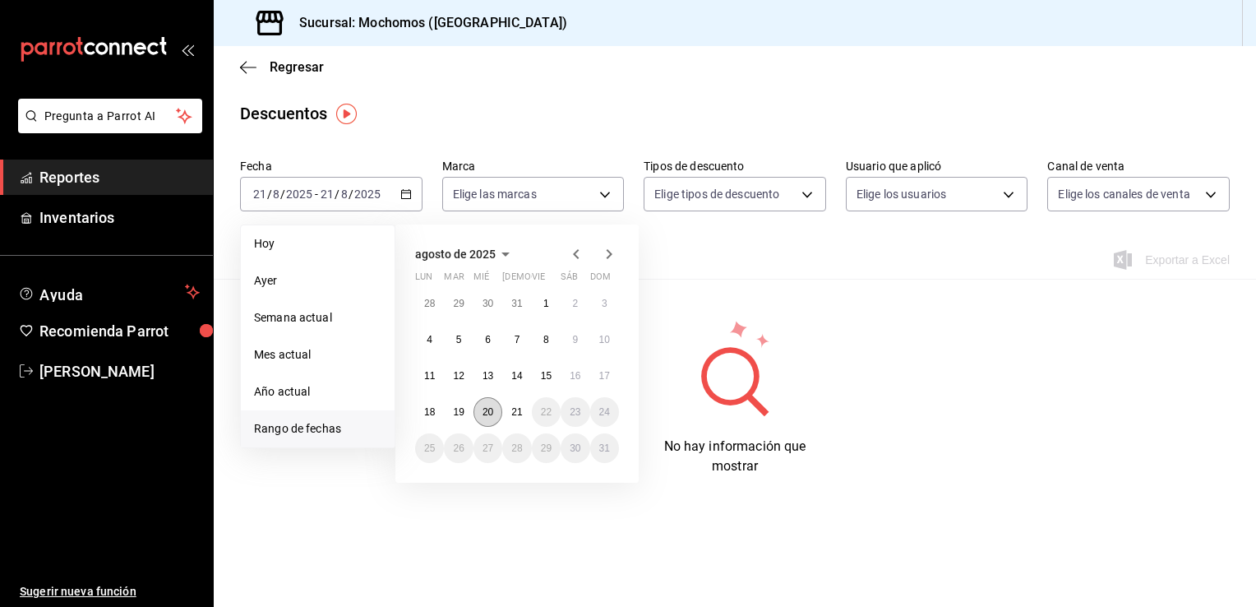
click at [488, 409] on abbr "20" at bounding box center [487, 412] width 11 height 12
click at [510, 409] on button "21" at bounding box center [516, 412] width 29 height 30
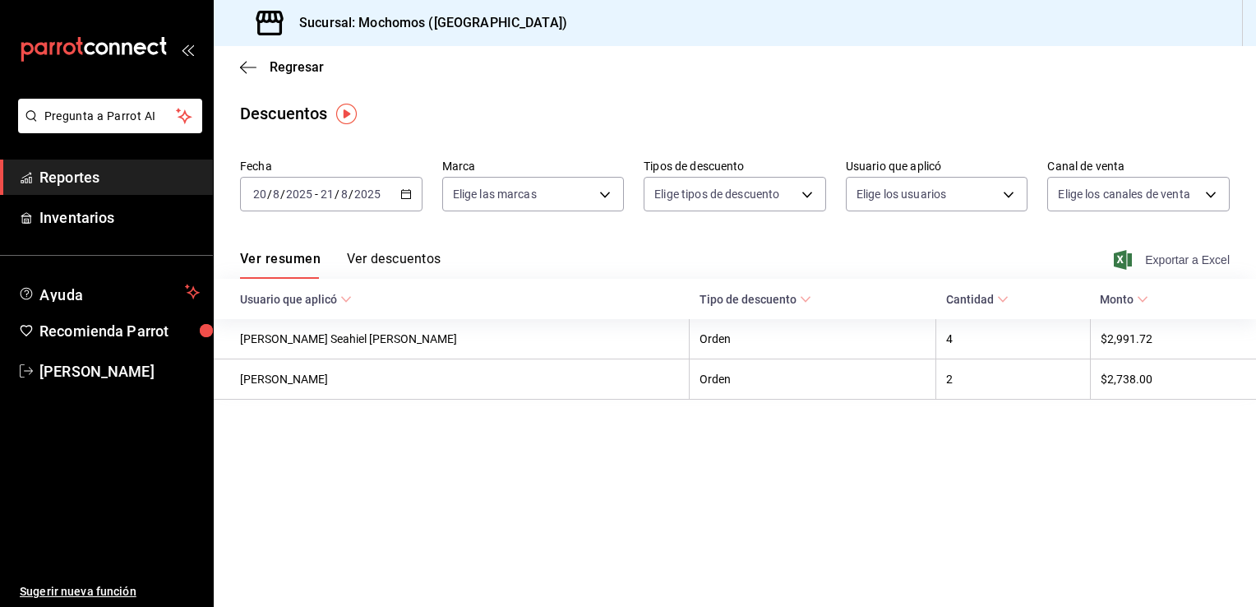
click at [1174, 262] on span "Exportar a Excel" at bounding box center [1173, 260] width 113 height 20
